Goal: Obtain resource: Download file/media

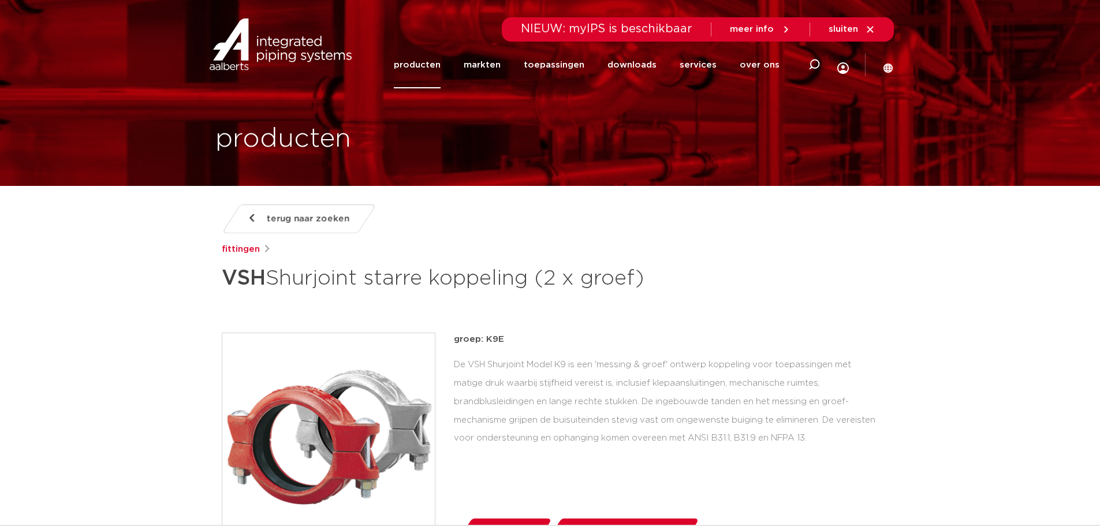
click at [278, 218] on span "terug naar zoeken" at bounding box center [308, 219] width 83 height 18
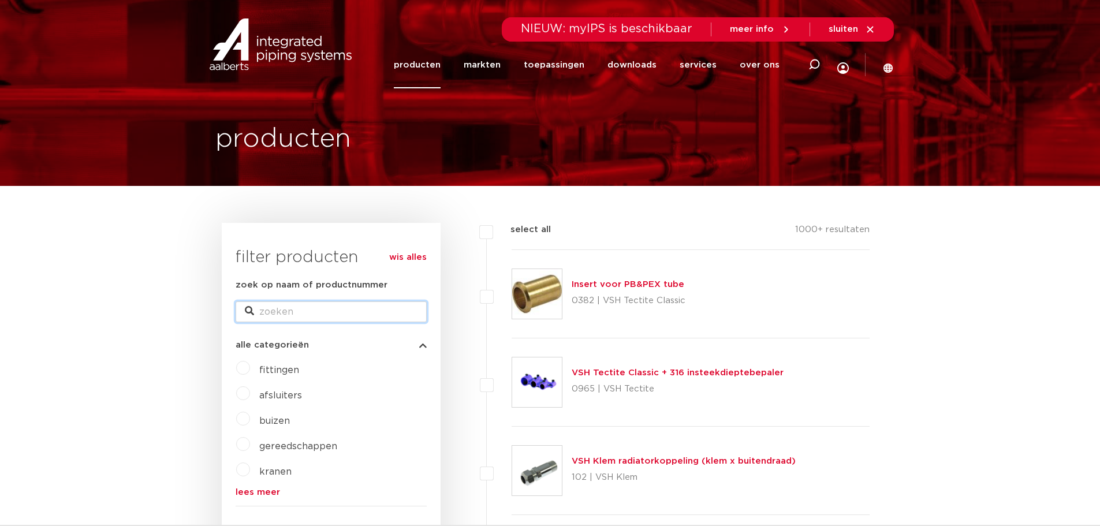
click at [273, 306] on input "zoek op naam of productnummer" at bounding box center [331, 311] width 191 height 21
paste input "1V6000020002"
type input "1V6000020002"
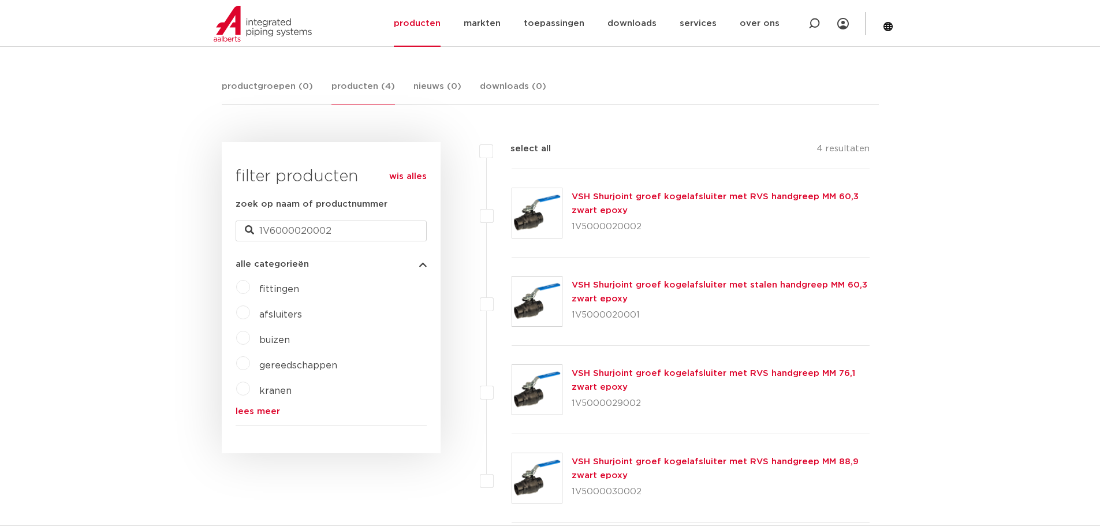
scroll to position [231, 0]
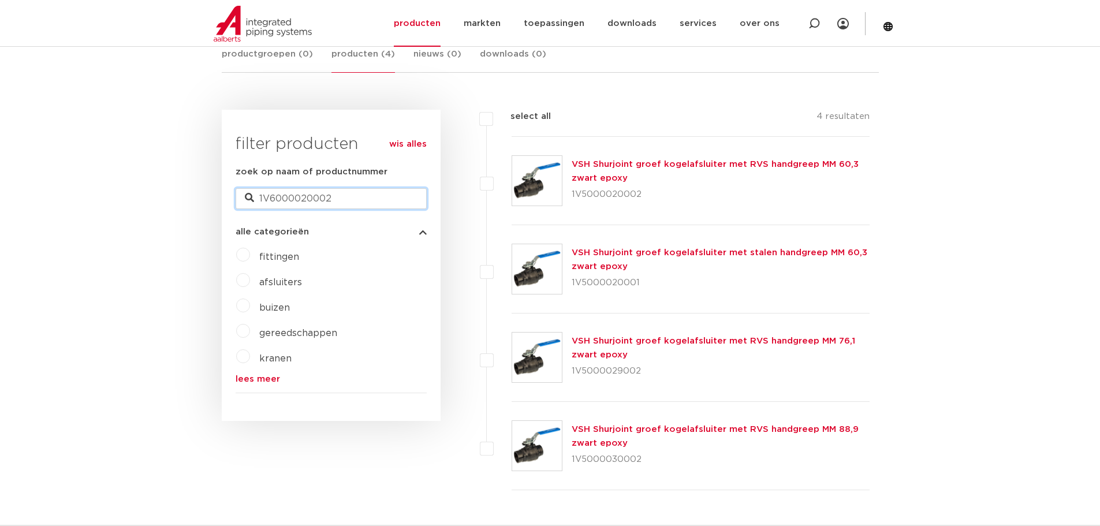
drag, startPoint x: 359, startPoint y: 200, endPoint x: 290, endPoint y: 198, distance: 68.8
click at [290, 198] on input "1V6000020002" at bounding box center [331, 198] width 191 height 21
type input "1V600"
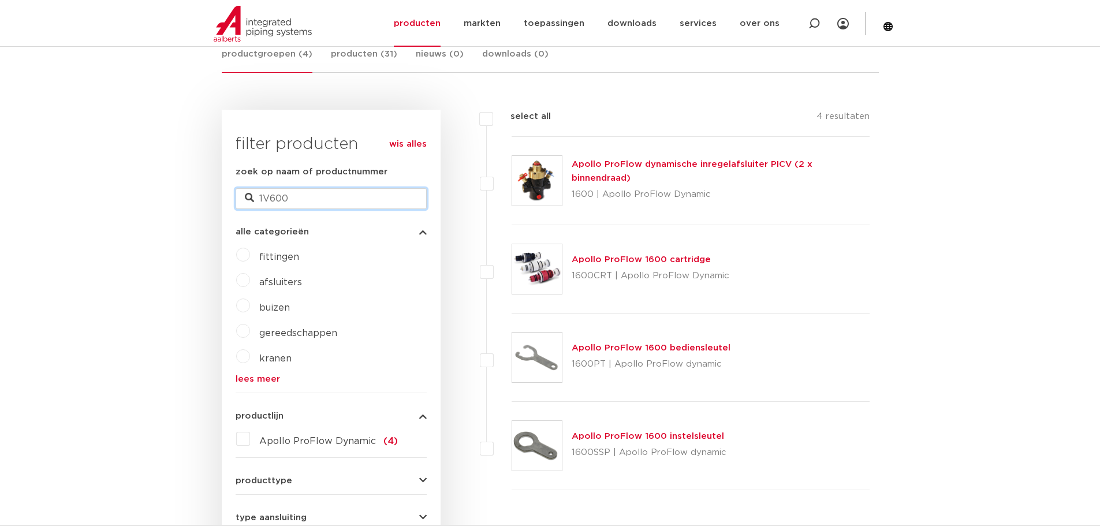
click at [311, 200] on input "1V600" at bounding box center [331, 198] width 191 height 21
drag, startPoint x: 299, startPoint y: 203, endPoint x: 204, endPoint y: 207, distance: 94.8
paste input "0020002"
type input "1V6000020002"
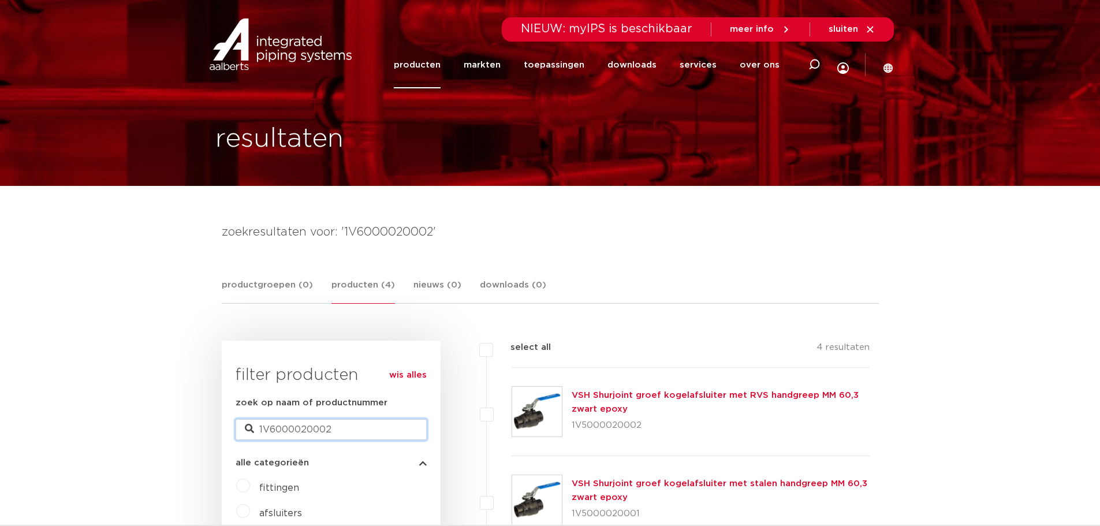
drag, startPoint x: 345, startPoint y: 427, endPoint x: 207, endPoint y: 422, distance: 138.1
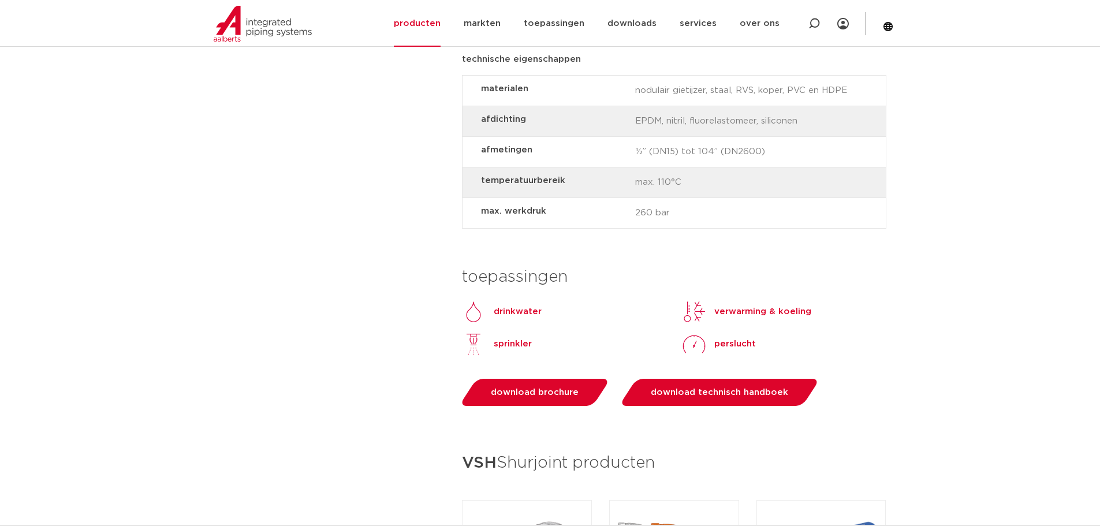
scroll to position [1097, 0]
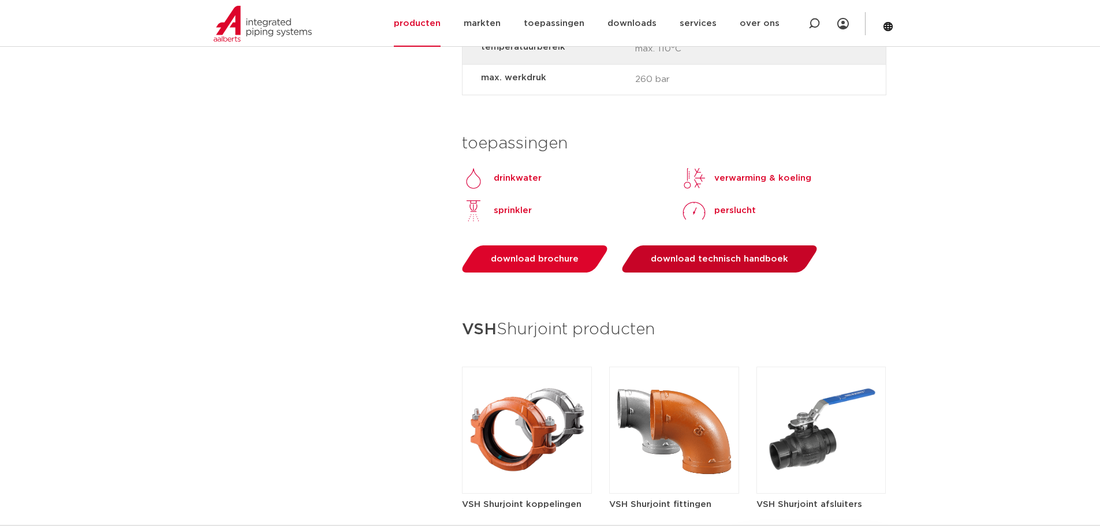
click at [700, 261] on span "download technisch handboek" at bounding box center [719, 259] width 137 height 9
